Goal: Task Accomplishment & Management: Use online tool/utility

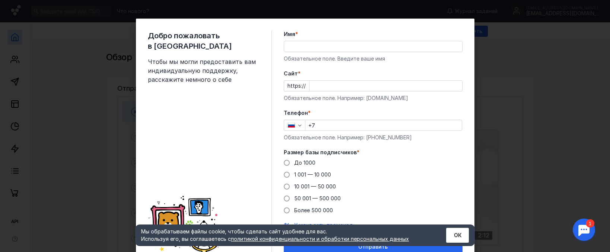
click at [319, 51] on input "Имя *" at bounding box center [373, 46] width 178 height 10
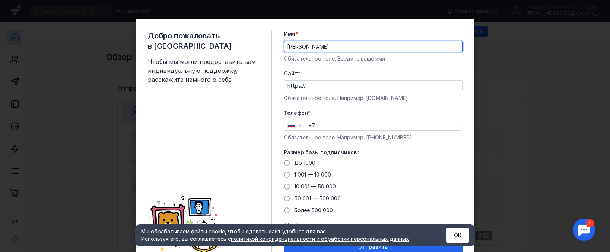
type input "[PERSON_NAME]"
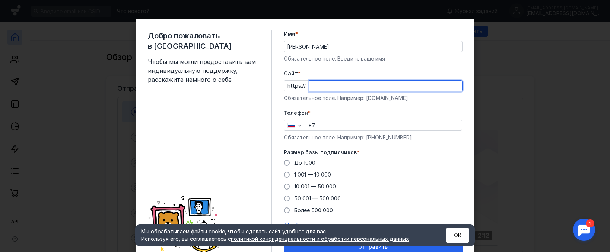
click at [315, 83] on input "Cайт *" at bounding box center [385, 86] width 153 height 10
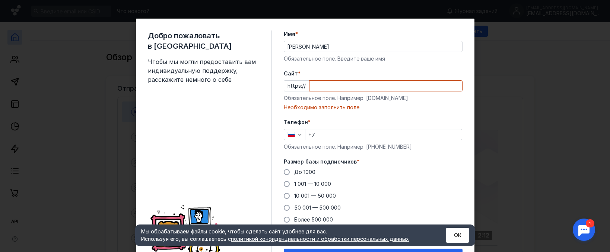
click at [325, 119] on div "Телефон * +7 Обязательное поле. Например: [PHONE_NUMBER]" at bounding box center [373, 135] width 179 height 32
click at [331, 83] on input "Cайт *" at bounding box center [385, 86] width 153 height 10
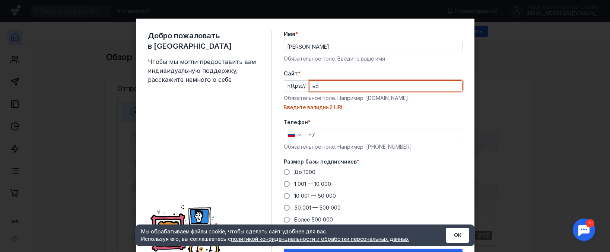
type input "ь"
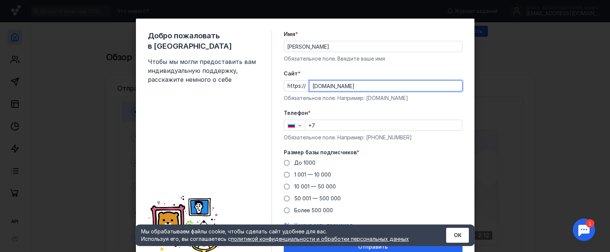
type input "[DOMAIN_NAME]"
click at [316, 127] on input "+7" at bounding box center [383, 125] width 156 height 10
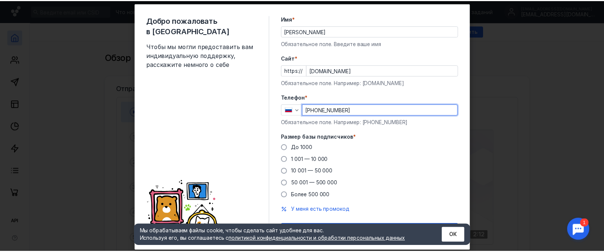
scroll to position [33, 0]
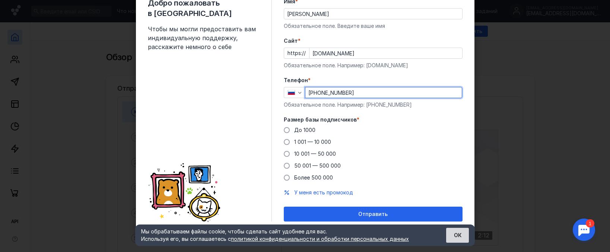
type input "[PHONE_NUMBER]"
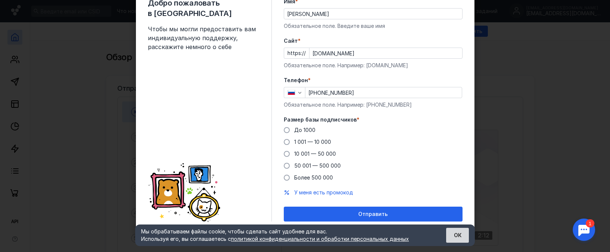
click at [458, 235] on button "ОК" at bounding box center [457, 235] width 23 height 15
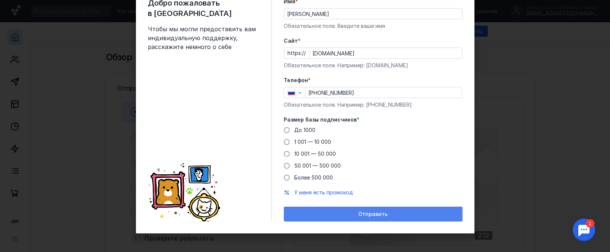
click at [362, 212] on span "Отправить" at bounding box center [372, 215] width 29 height 6
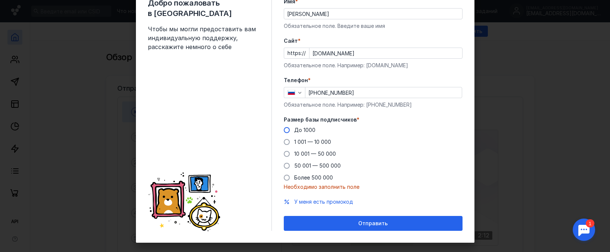
click at [286, 131] on span at bounding box center [287, 130] width 6 height 6
click at [0, 0] on input "До 1000" at bounding box center [0, 0] width 0 height 0
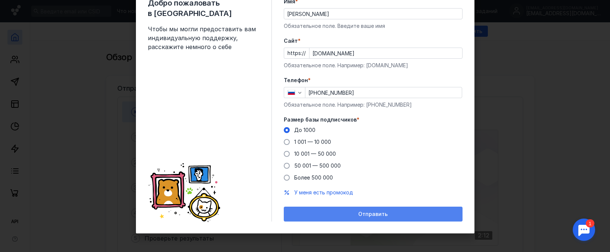
click at [392, 216] on div "Отправить" at bounding box center [372, 215] width 171 height 6
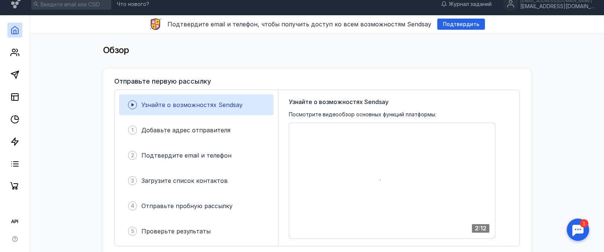
scroll to position [0, 0]
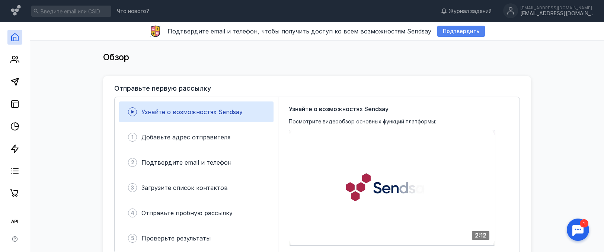
click at [448, 31] on span "Подтвердить" at bounding box center [461, 31] width 36 height 6
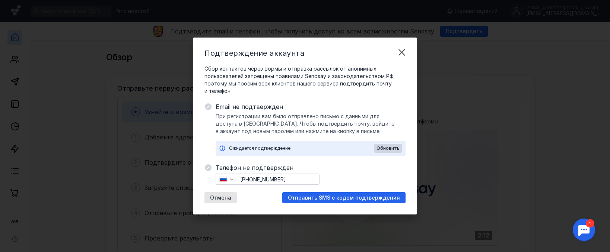
click at [283, 151] on div "Ожидается подтверждение" at bounding box center [301, 148] width 145 height 7
click at [325, 147] on div "Ожидается подтверждение" at bounding box center [301, 148] width 145 height 7
click at [345, 177] on div "Телефон не подтвержден [PHONE_NUMBER] Отмена Отправить SMS с кодом подтверждения" at bounding box center [311, 183] width 190 height 40
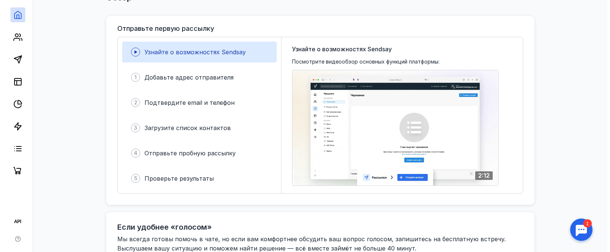
scroll to position [74, 0]
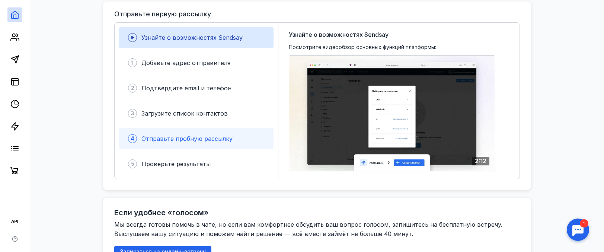
click at [155, 139] on span "Отправьте пробную рассылку" at bounding box center [187, 138] width 91 height 7
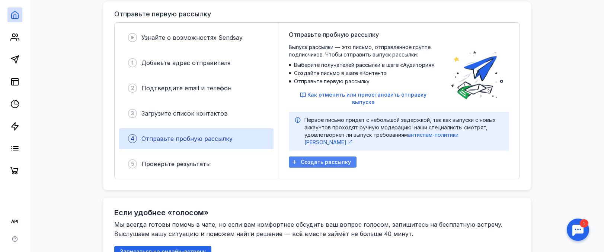
click at [334, 159] on span "Создать рассылку" at bounding box center [326, 162] width 50 height 6
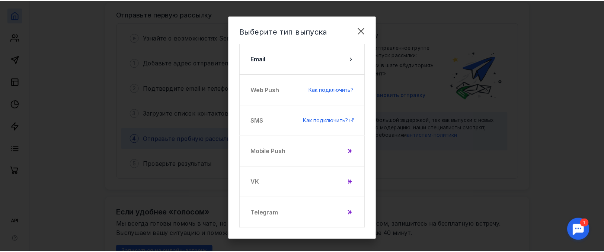
scroll to position [0, 0]
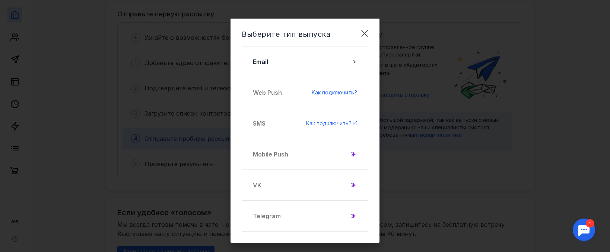
click at [264, 153] on div "Mobile Push" at bounding box center [305, 154] width 127 height 31
click at [280, 155] on div "Mobile Push" at bounding box center [305, 154] width 127 height 31
click at [354, 155] on div at bounding box center [353, 154] width 7 height 7
click at [352, 154] on icon at bounding box center [353, 155] width 3 height 4
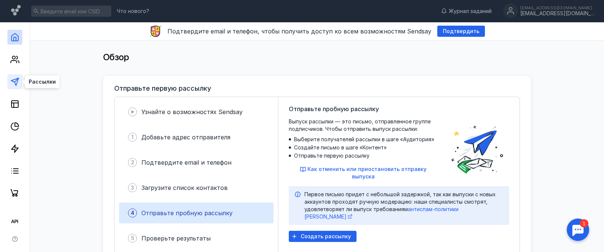
click at [15, 80] on polygon at bounding box center [14, 81] width 7 height 7
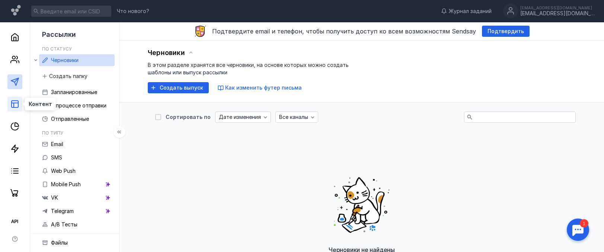
click at [16, 103] on line at bounding box center [15, 103] width 7 height 0
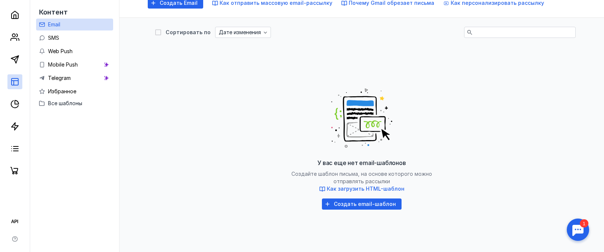
scroll to position [112, 0]
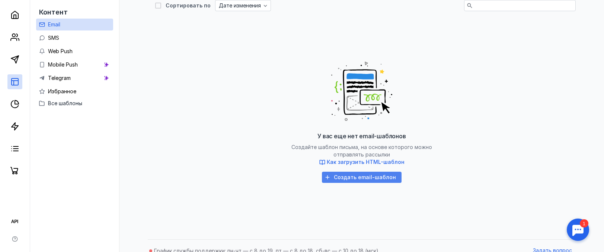
click at [373, 179] on span "Создать email-шаблон" at bounding box center [365, 178] width 62 height 6
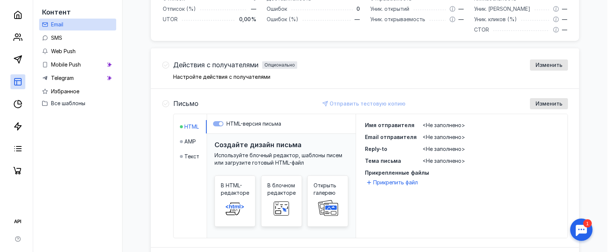
scroll to position [186, 0]
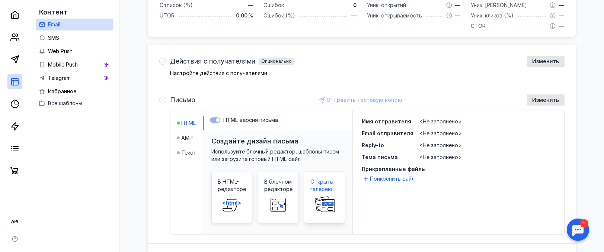
click at [326, 182] on span "Открыть галерею" at bounding box center [325, 185] width 28 height 15
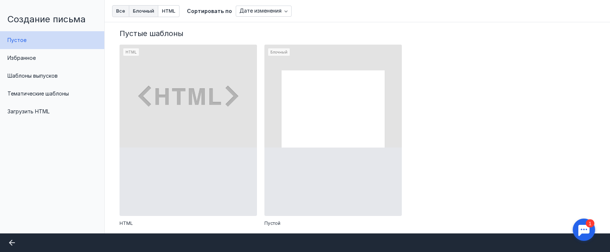
click at [143, 12] on span "Блочный" at bounding box center [143, 11] width 21 height 5
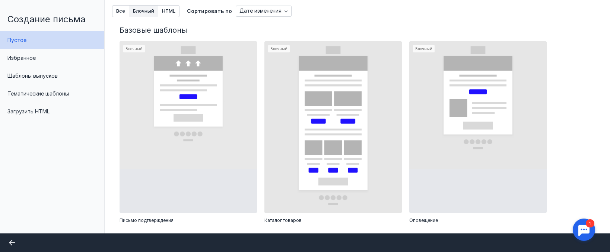
scroll to position [261, 0]
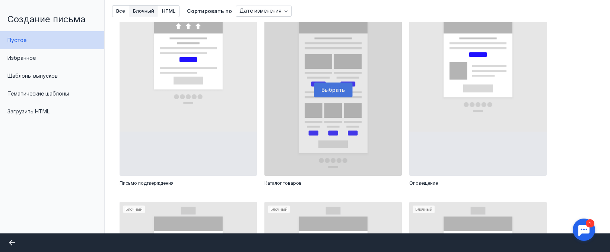
click at [299, 140] on div at bounding box center [332, 90] width 137 height 172
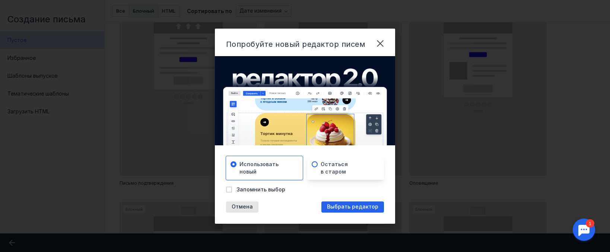
click at [338, 168] on span "Остаться в старом" at bounding box center [334, 168] width 27 height 15
click at [352, 207] on span "Выбрать редактор" at bounding box center [352, 207] width 51 height 6
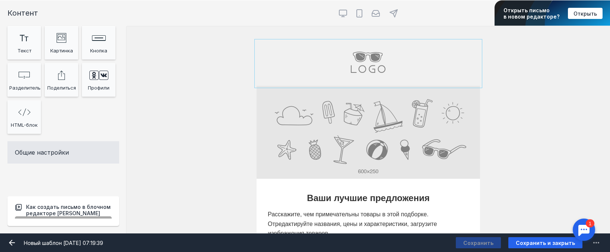
click at [356, 67] on input "file" at bounding box center [368, 63] width 223 height 45
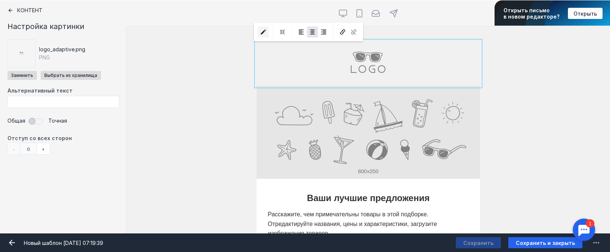
click at [264, 33] on icon "submit" at bounding box center [263, 32] width 7 height 7
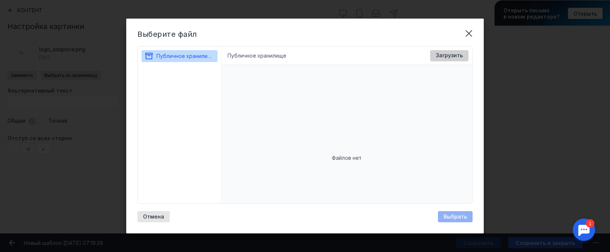
click at [458, 56] on span "Загрузить" at bounding box center [449, 56] width 27 height 6
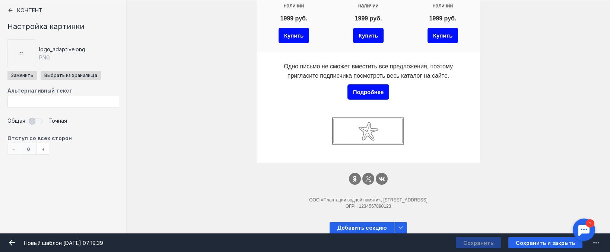
scroll to position [570, 0]
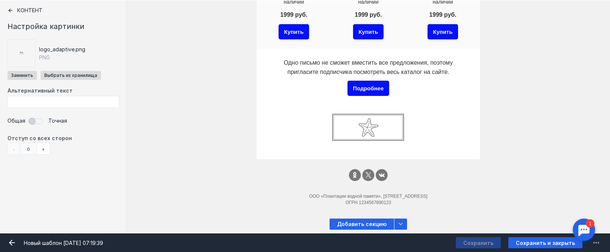
click at [9, 9] on icon at bounding box center [10, 10] width 6 height 6
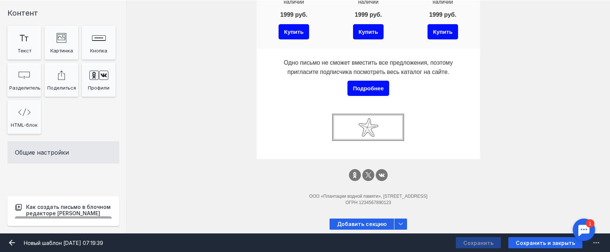
click at [83, 117] on div "Тт Copy Created with Sketch. Текст image Created with Sketch. Картинка Rectangl…" at bounding box center [63, 82] width 112 height 112
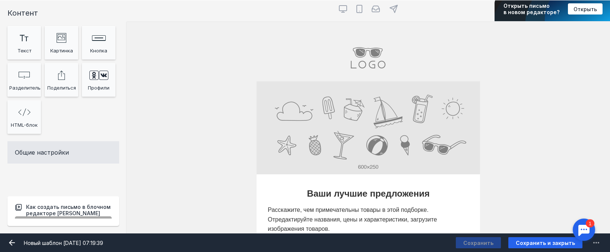
scroll to position [0, 0]
